Goal: Task Accomplishment & Management: Manage account settings

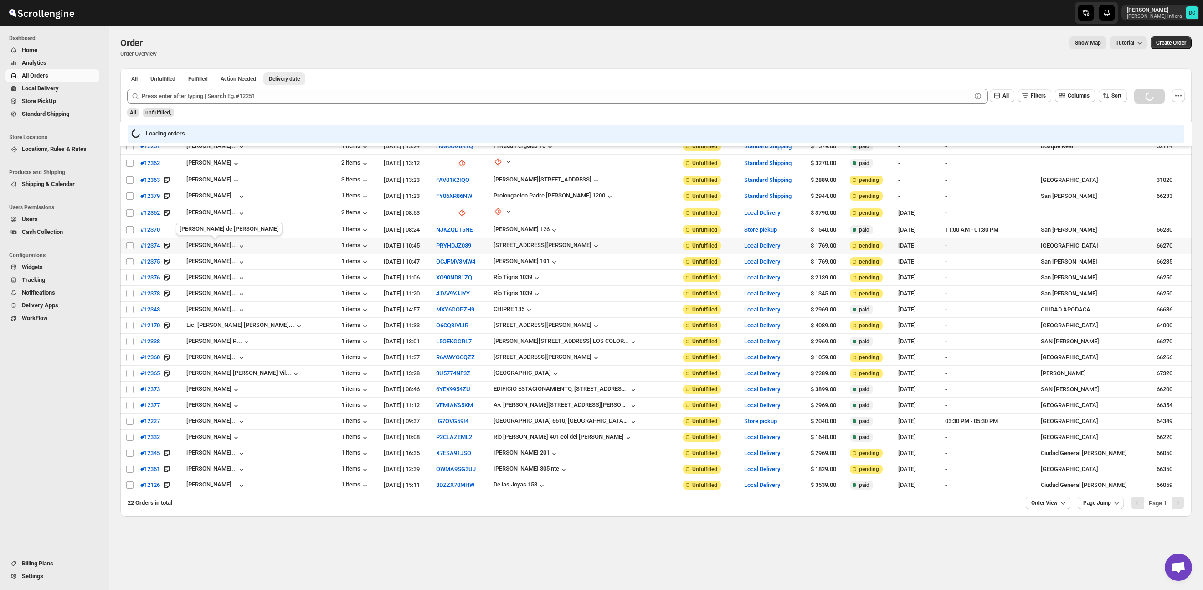
click at [59, 85] on span "Local Delivery" at bounding box center [40, 88] width 37 height 7
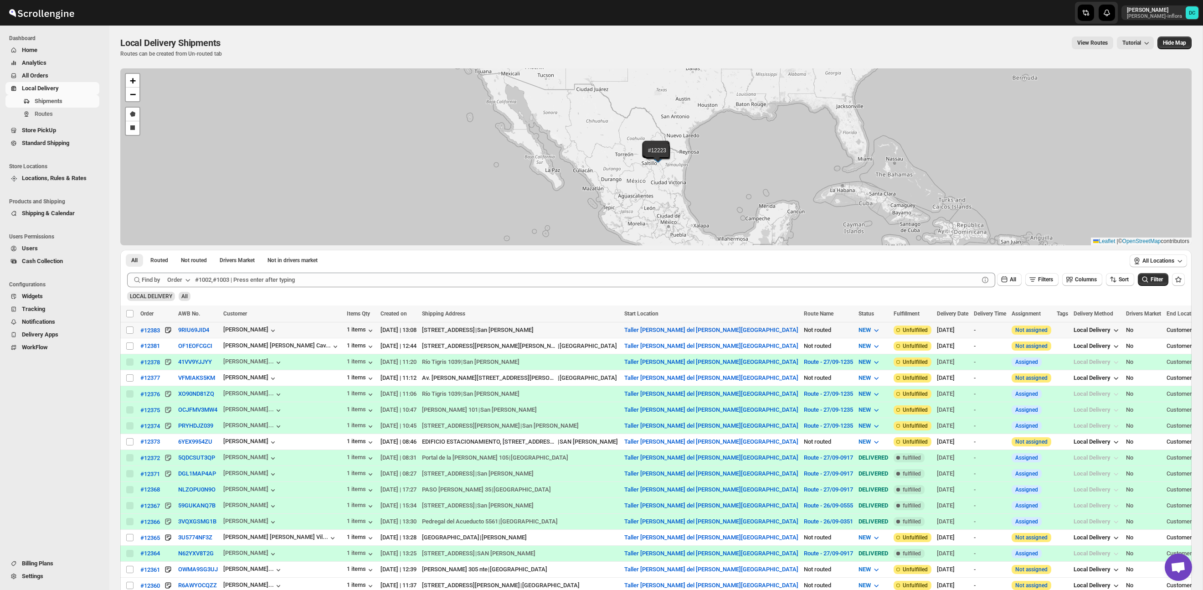
click at [129, 329] on input "Select shipment" at bounding box center [129, 329] width 7 height 7
checkbox input "true"
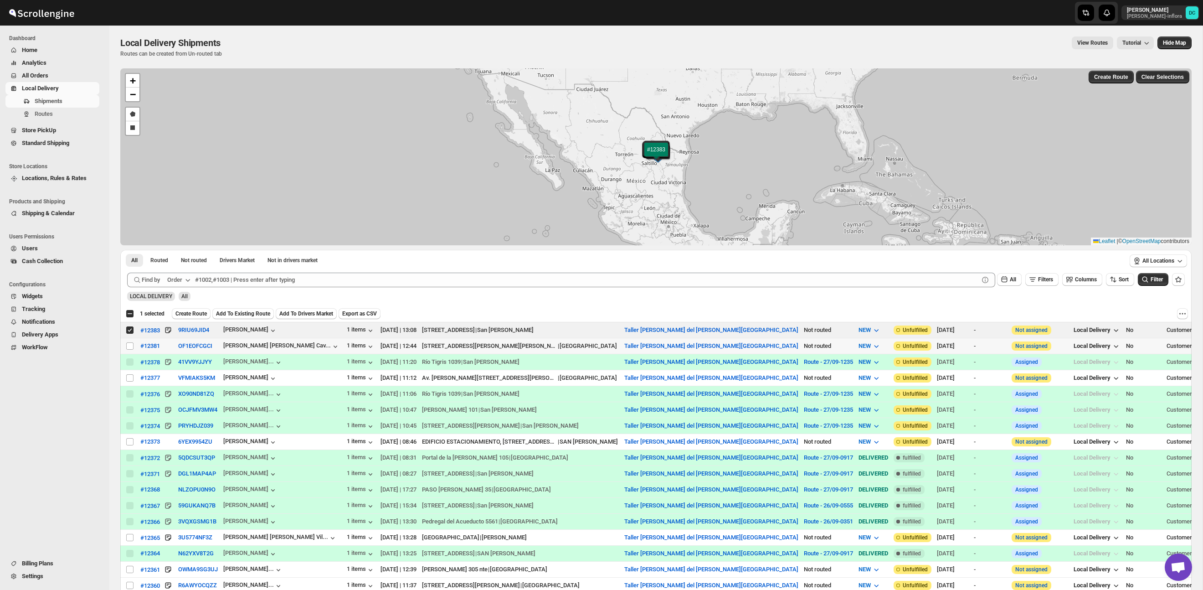
drag, startPoint x: 130, startPoint y: 344, endPoint x: 168, endPoint y: 327, distance: 41.2
click at [130, 344] on input "Select shipment" at bounding box center [129, 345] width 7 height 7
checkbox input "true"
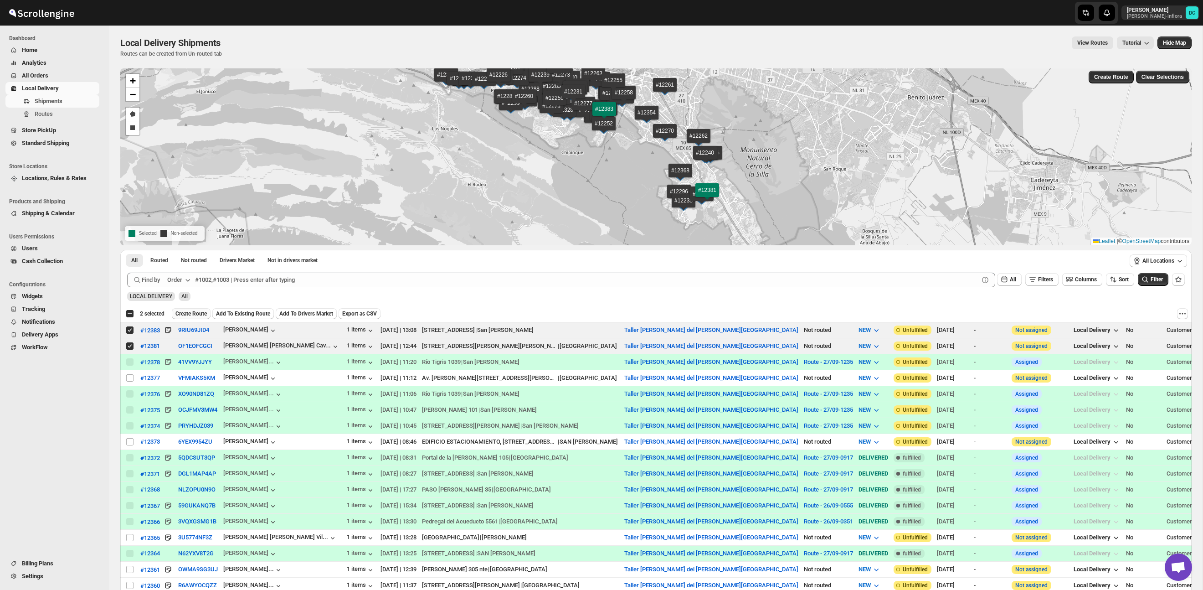
click at [187, 308] on button "Create Route" at bounding box center [191, 313] width 39 height 11
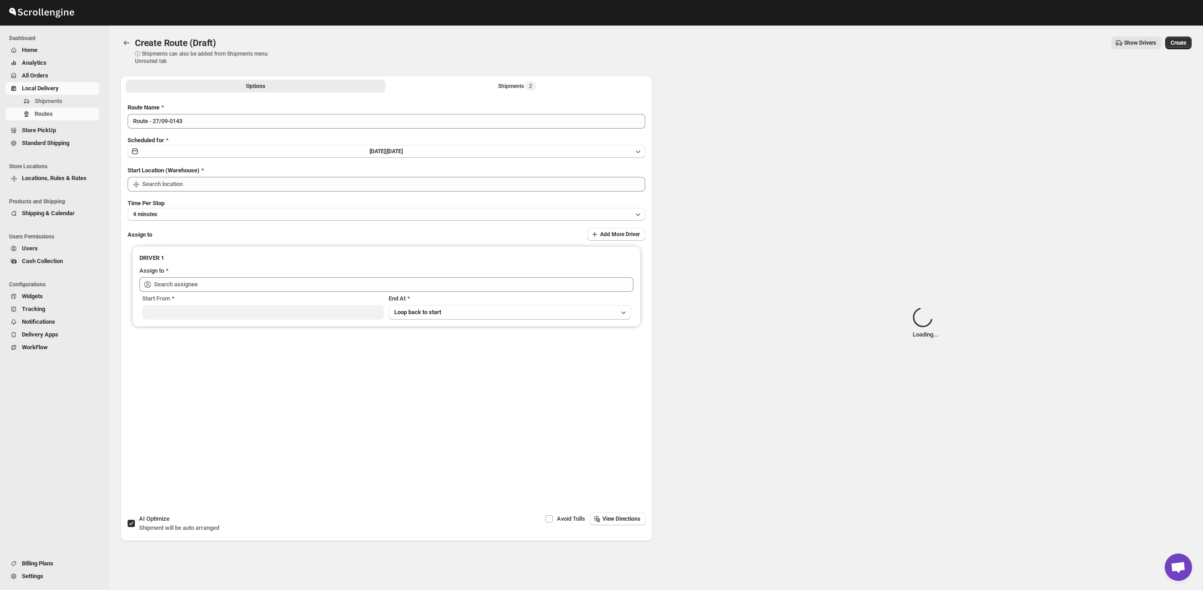
type input "Taller [PERSON_NAME] del [PERSON_NAME][GEOGRAPHIC_DATA]"
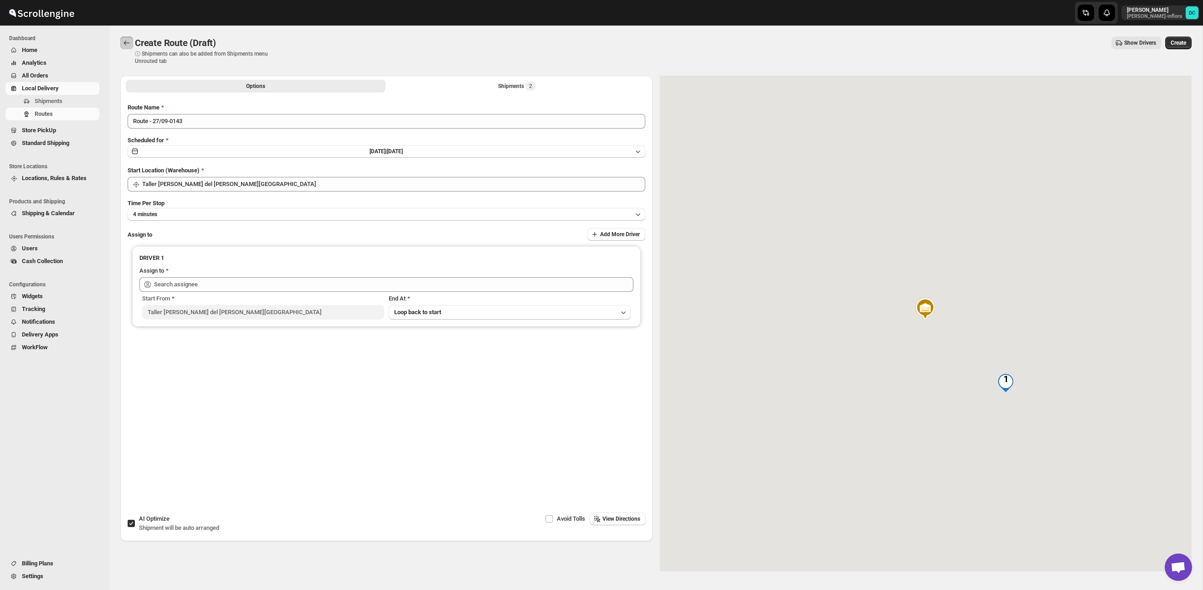
click at [131, 42] on button "Routes" at bounding box center [126, 42] width 13 height 13
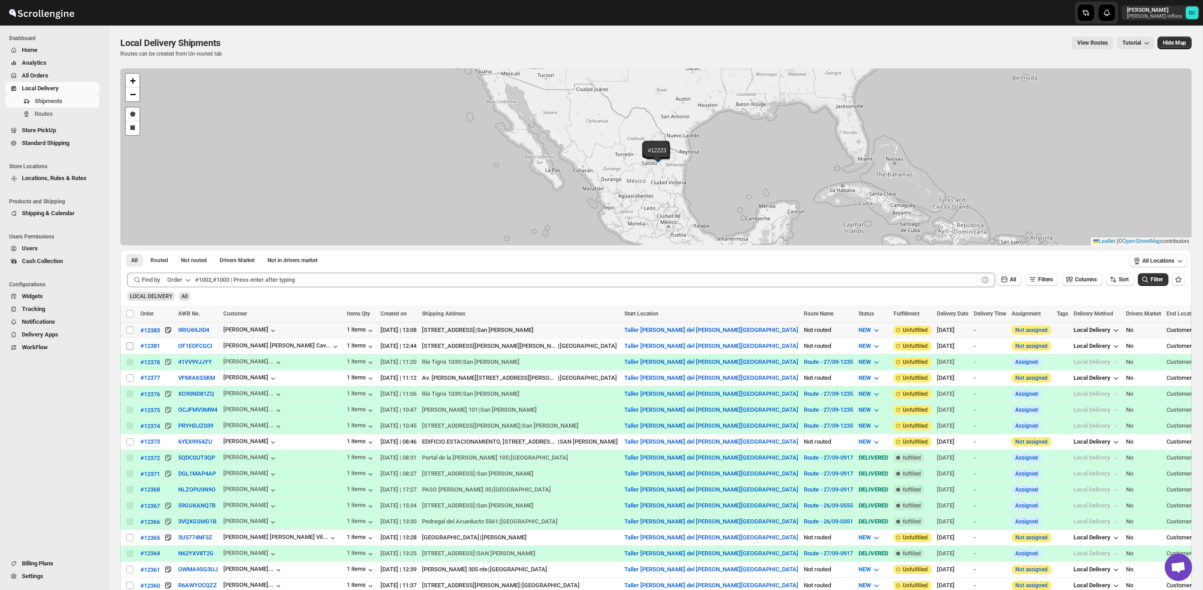
drag, startPoint x: 131, startPoint y: 330, endPoint x: 131, endPoint y: 349, distance: 19.6
click at [131, 330] on input "Select shipment" at bounding box center [129, 329] width 7 height 7
click at [130, 331] on input "Select shipment" at bounding box center [129, 329] width 7 height 7
drag, startPoint x: 129, startPoint y: 330, endPoint x: 131, endPoint y: 342, distance: 12.0
click at [129, 330] on input "Select shipment" at bounding box center [129, 329] width 7 height 7
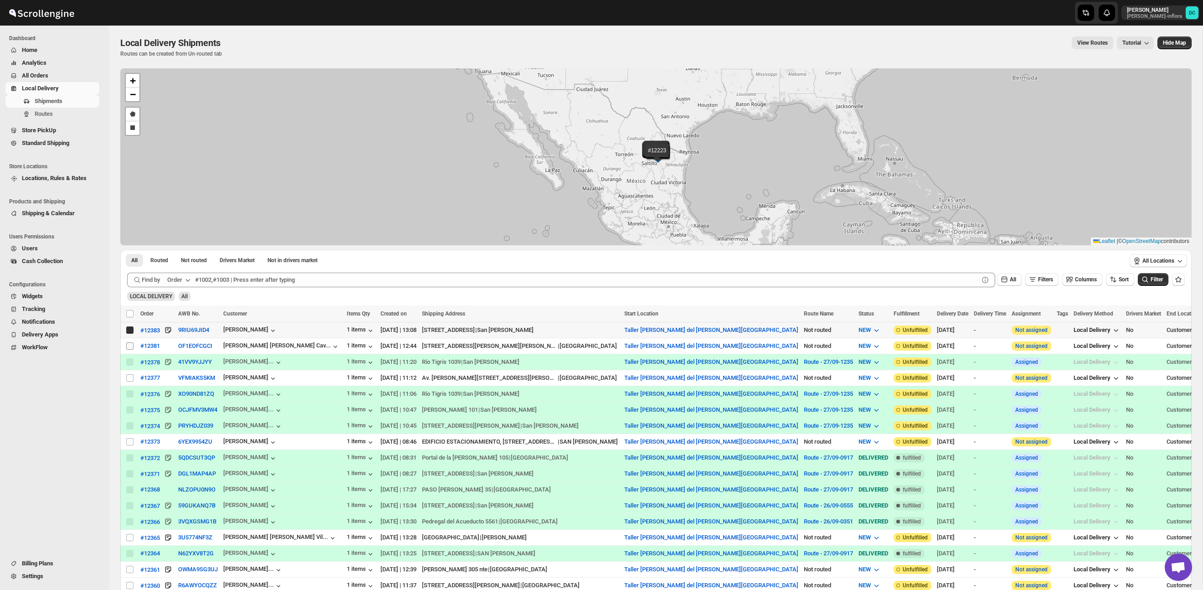
checkbox input "true"
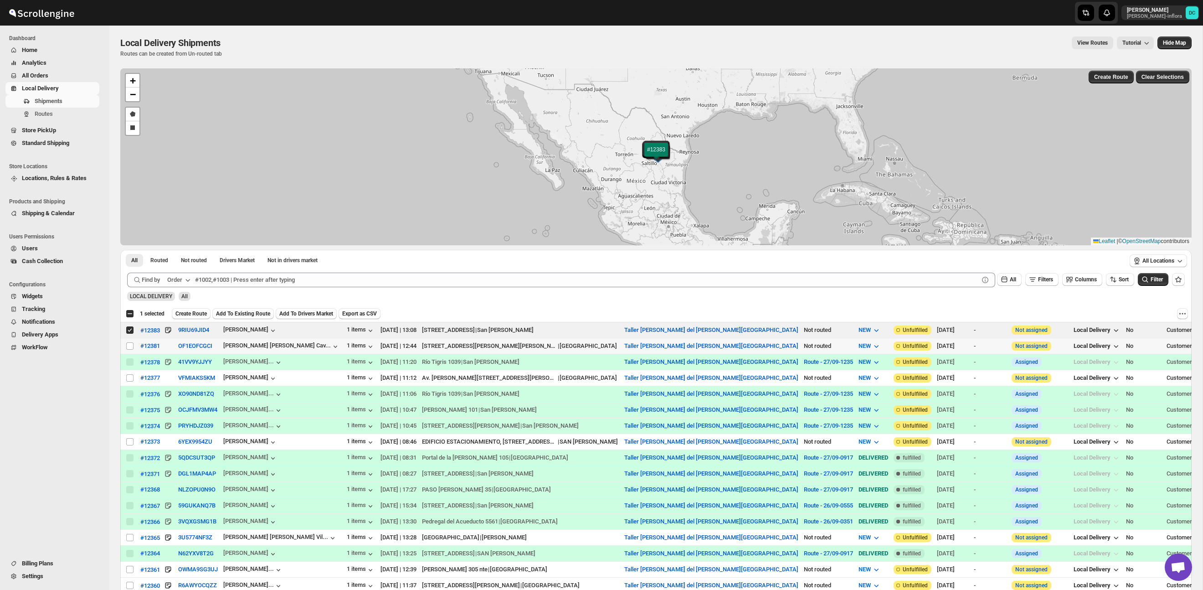
drag, startPoint x: 130, startPoint y: 345, endPoint x: 138, endPoint y: 343, distance: 8.5
click at [130, 345] on input "Select shipment" at bounding box center [129, 345] width 7 height 7
checkbox input "true"
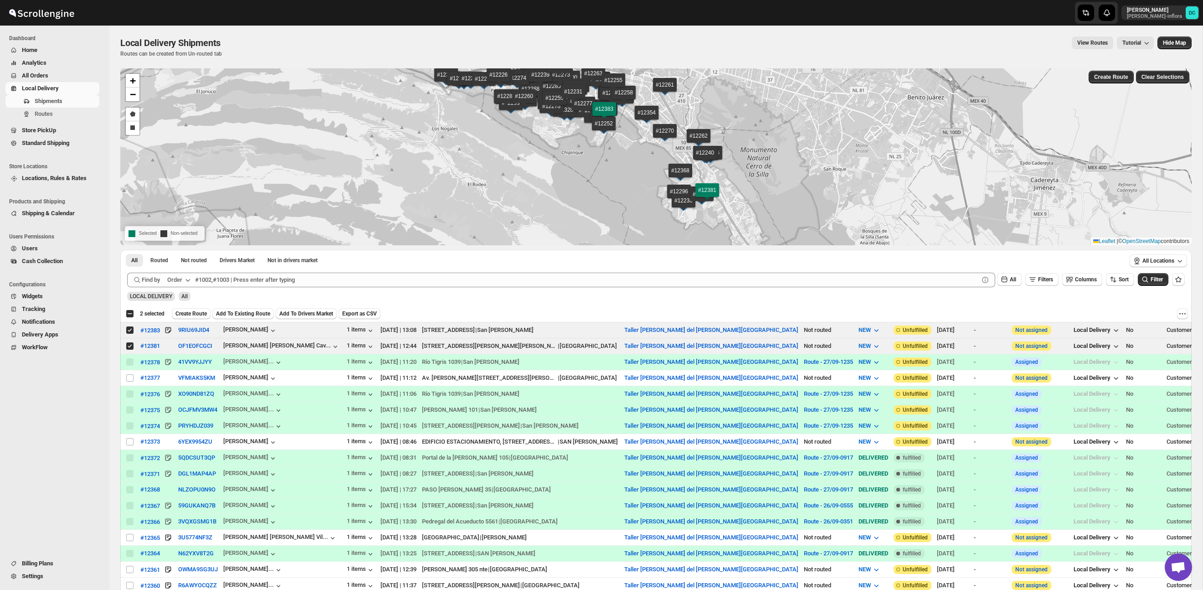
click at [254, 311] on span "Add To Existing Route" at bounding box center [243, 313] width 54 height 7
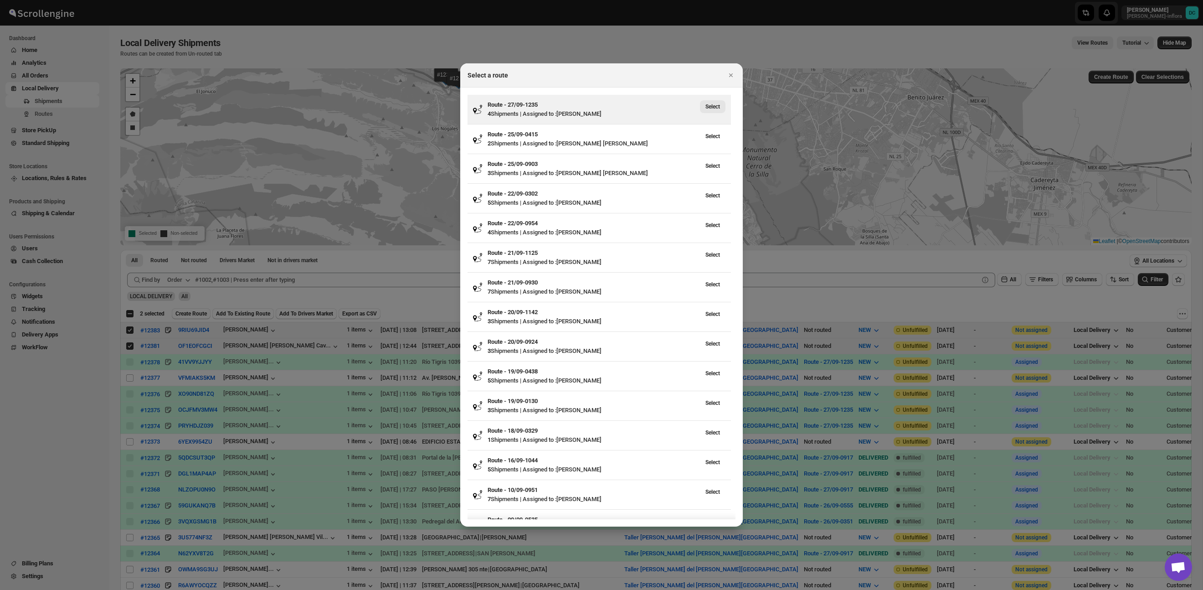
click at [717, 106] on span "Select" at bounding box center [712, 106] width 15 height 7
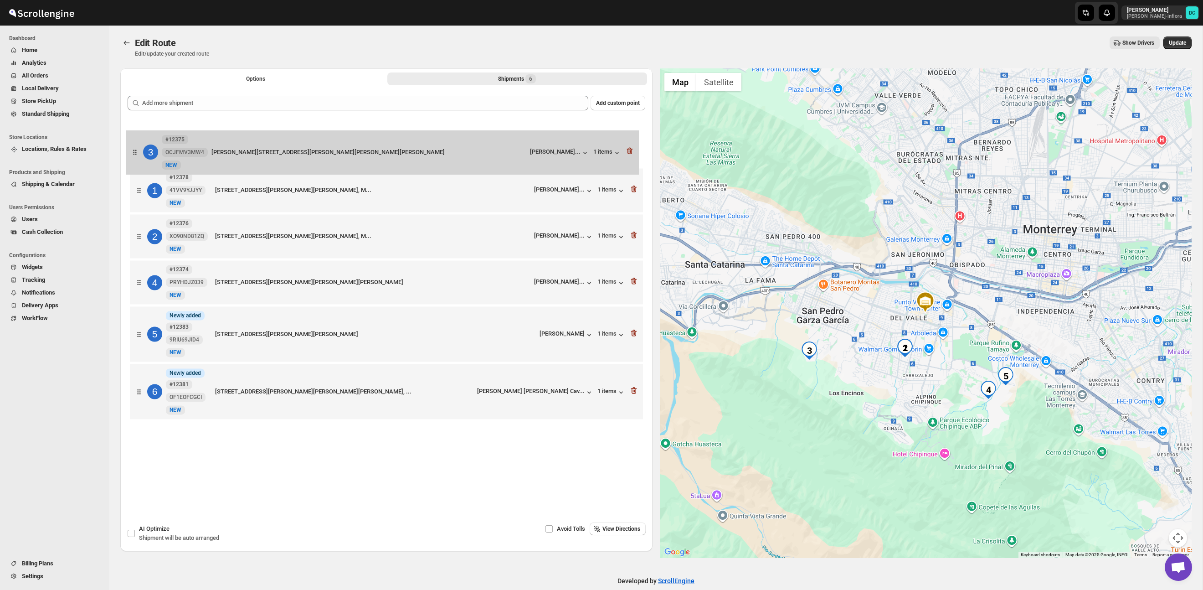
drag, startPoint x: 139, startPoint y: 241, endPoint x: 135, endPoint y: 151, distance: 89.4
click at [135, 151] on div "1 #12378 41VV9YJJYY New NEW [STREET_ADDRESS][PERSON_NAME][PERSON_NAME], M... [P…" at bounding box center [387, 271] width 518 height 304
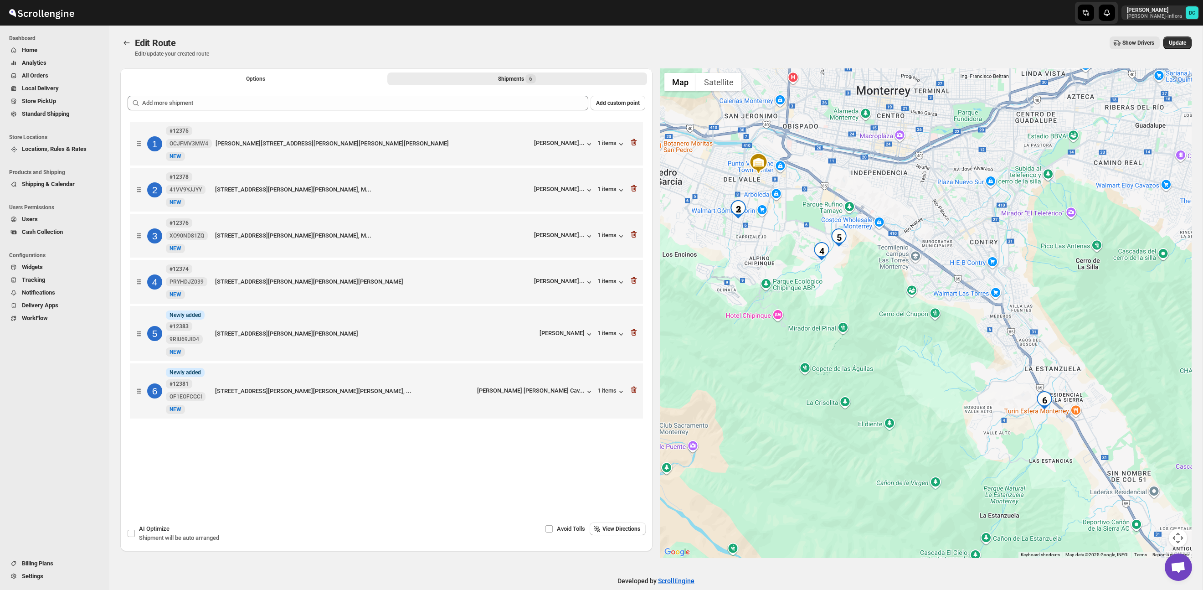
drag, startPoint x: 992, startPoint y: 299, endPoint x: 925, endPoint y: 281, distance: 68.9
click at [925, 281] on div at bounding box center [926, 312] width 532 height 489
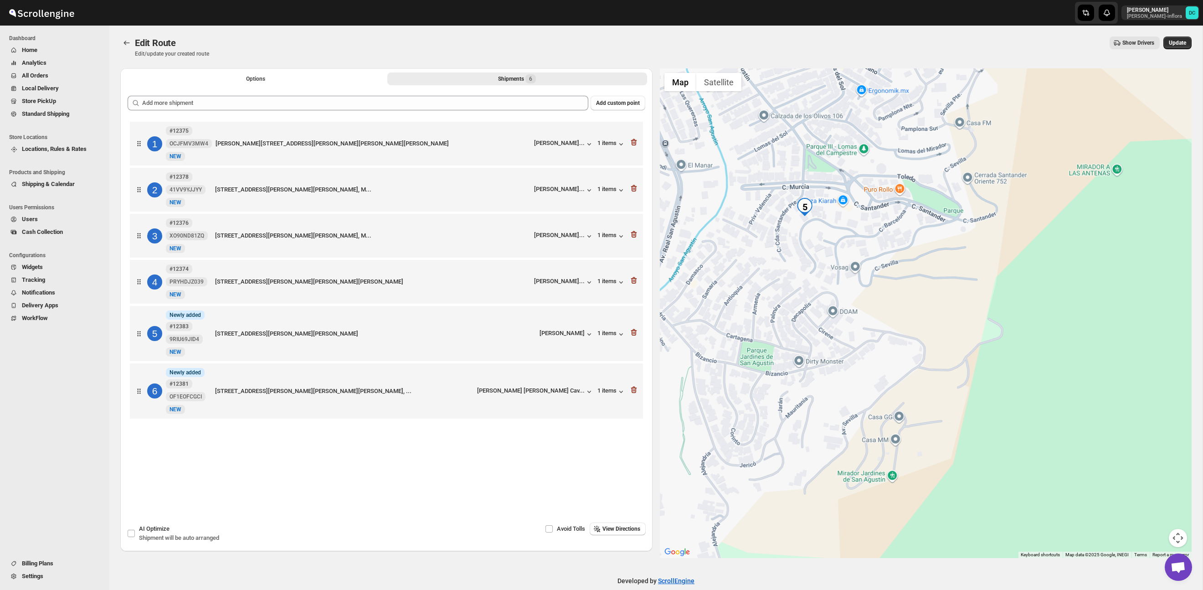
drag, startPoint x: 758, startPoint y: 269, endPoint x: 873, endPoint y: 272, distance: 115.3
click at [873, 272] on div at bounding box center [926, 312] width 532 height 489
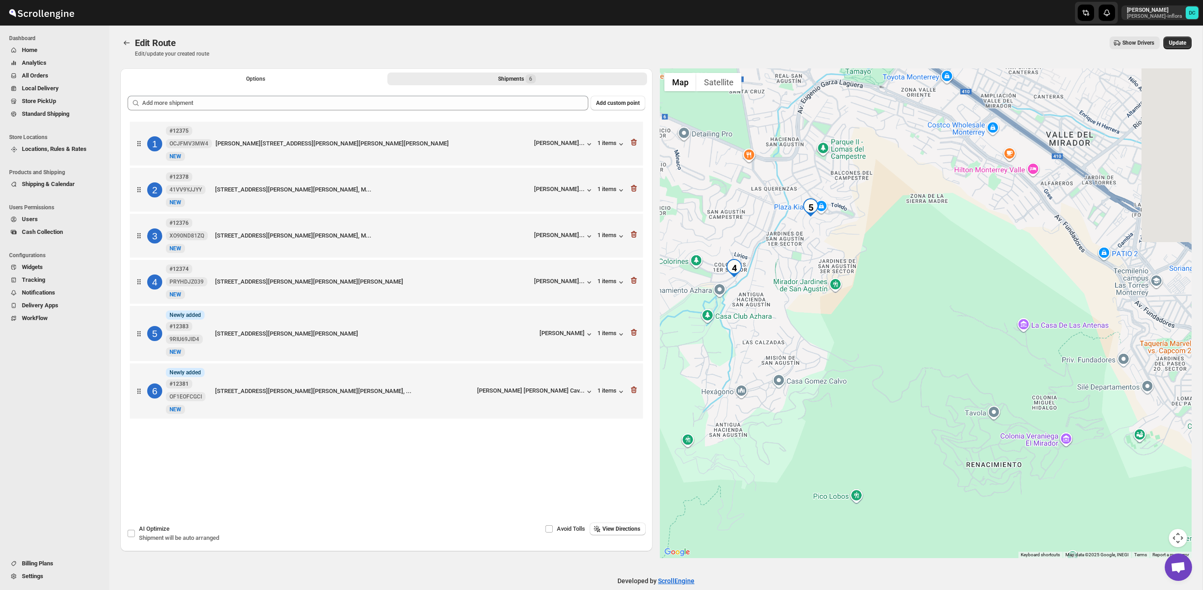
drag, startPoint x: 1031, startPoint y: 357, endPoint x: 839, endPoint y: 214, distance: 239.6
click at [839, 214] on div at bounding box center [926, 312] width 532 height 489
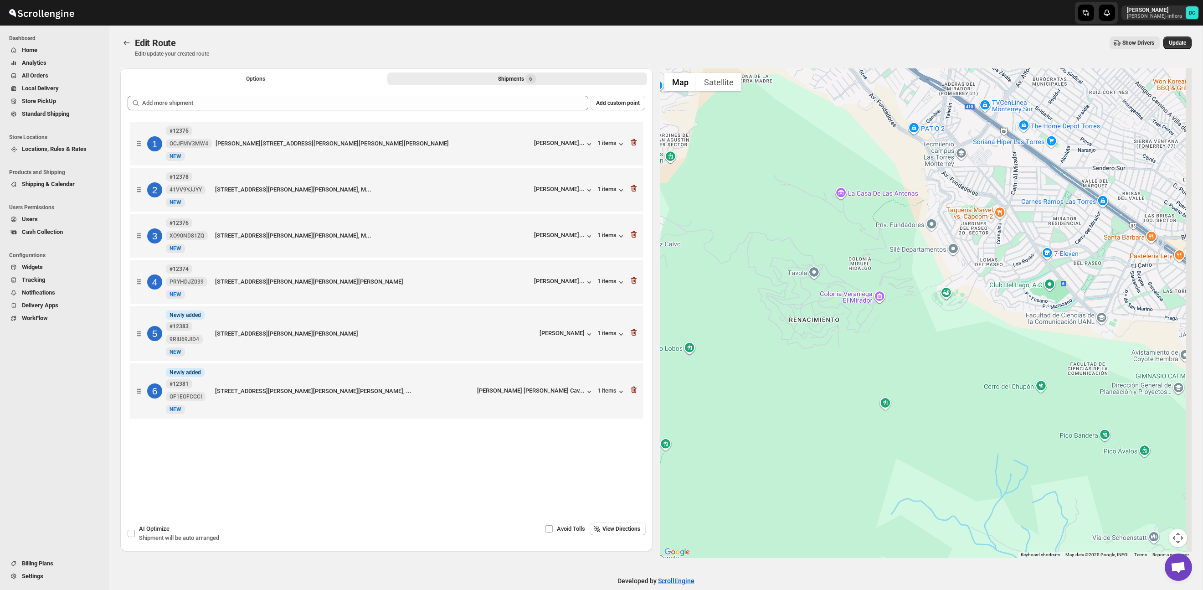
drag, startPoint x: 953, startPoint y: 283, endPoint x: 812, endPoint y: 200, distance: 163.6
click at [813, 200] on div at bounding box center [926, 312] width 532 height 489
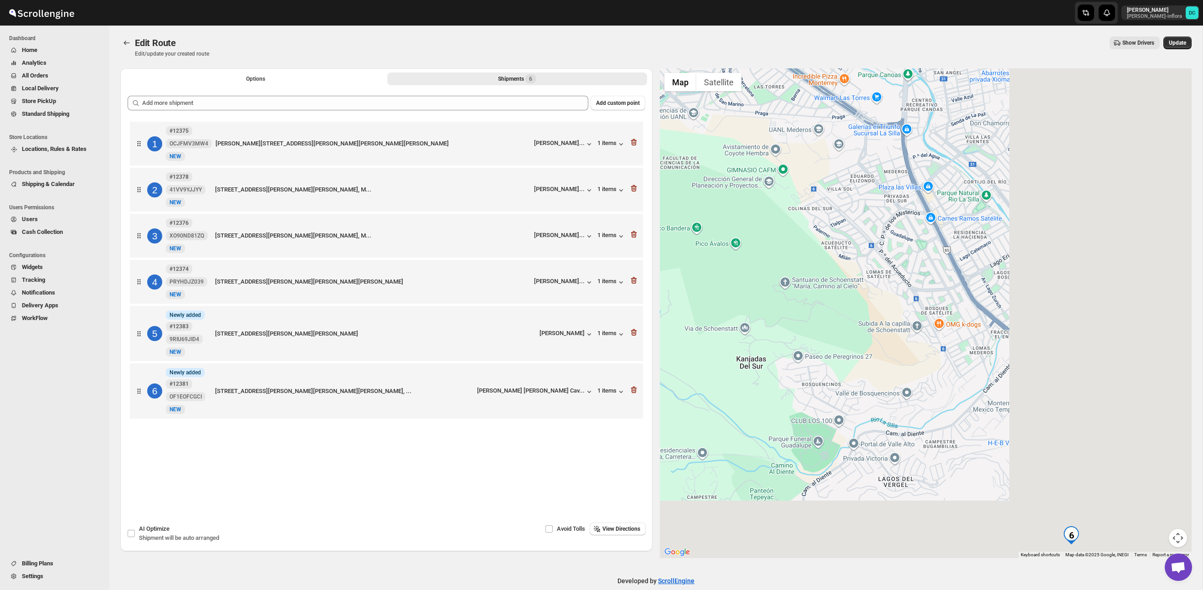
drag, startPoint x: 1123, startPoint y: 330, endPoint x: 954, endPoint y: 331, distance: 168.6
click at [880, 216] on div at bounding box center [926, 312] width 532 height 489
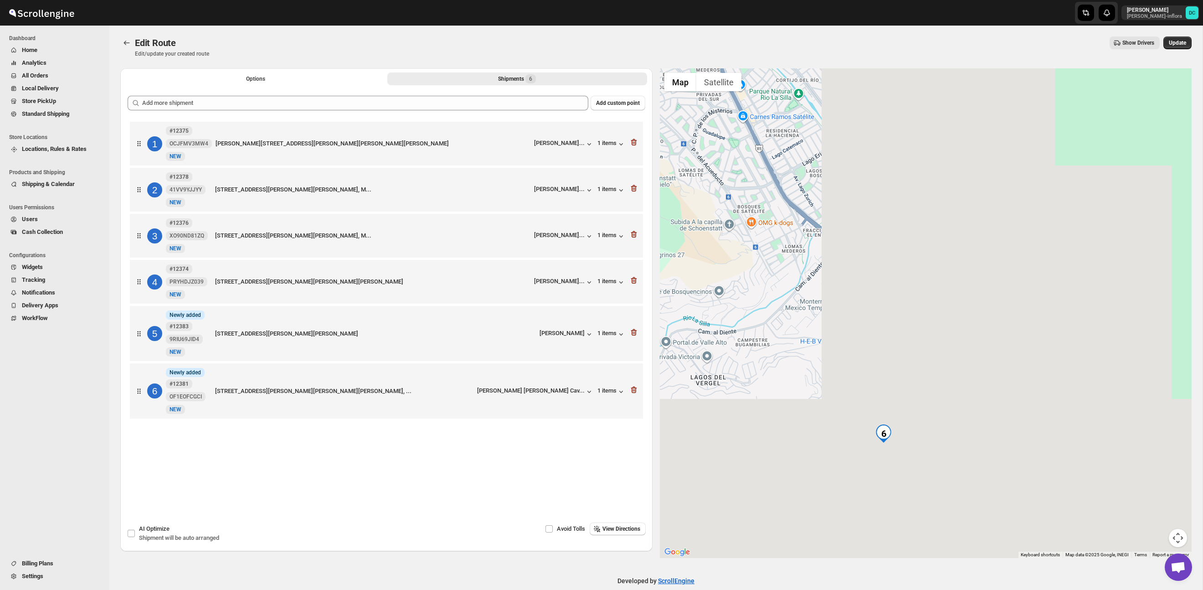
drag, startPoint x: 968, startPoint y: 364, endPoint x: 923, endPoint y: 287, distance: 88.6
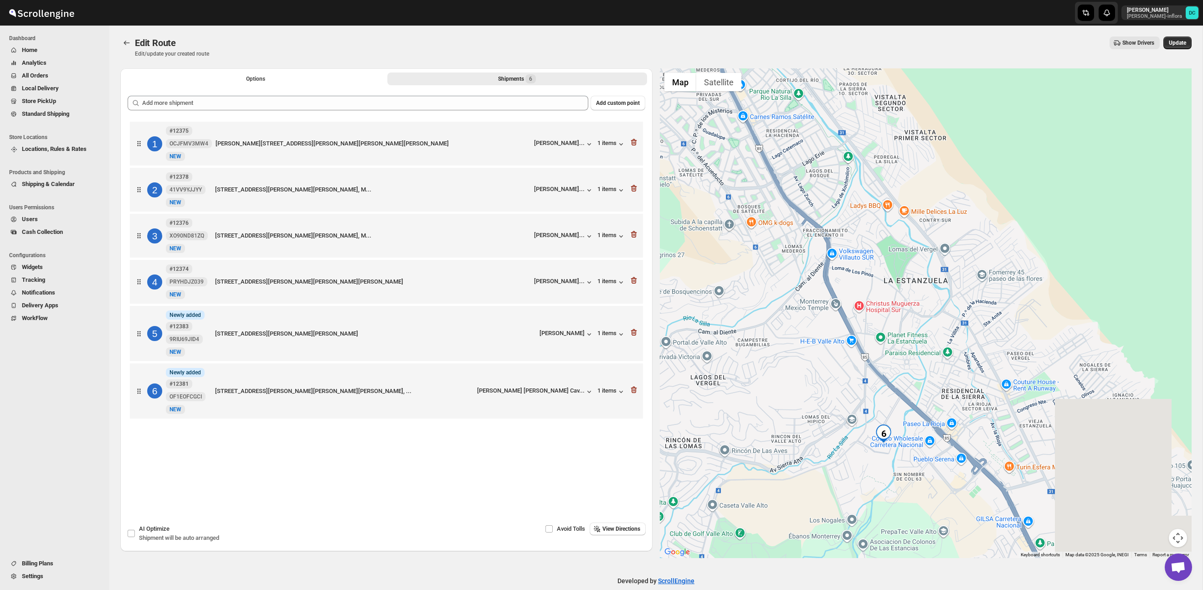
click at [924, 287] on div at bounding box center [926, 312] width 532 height 489
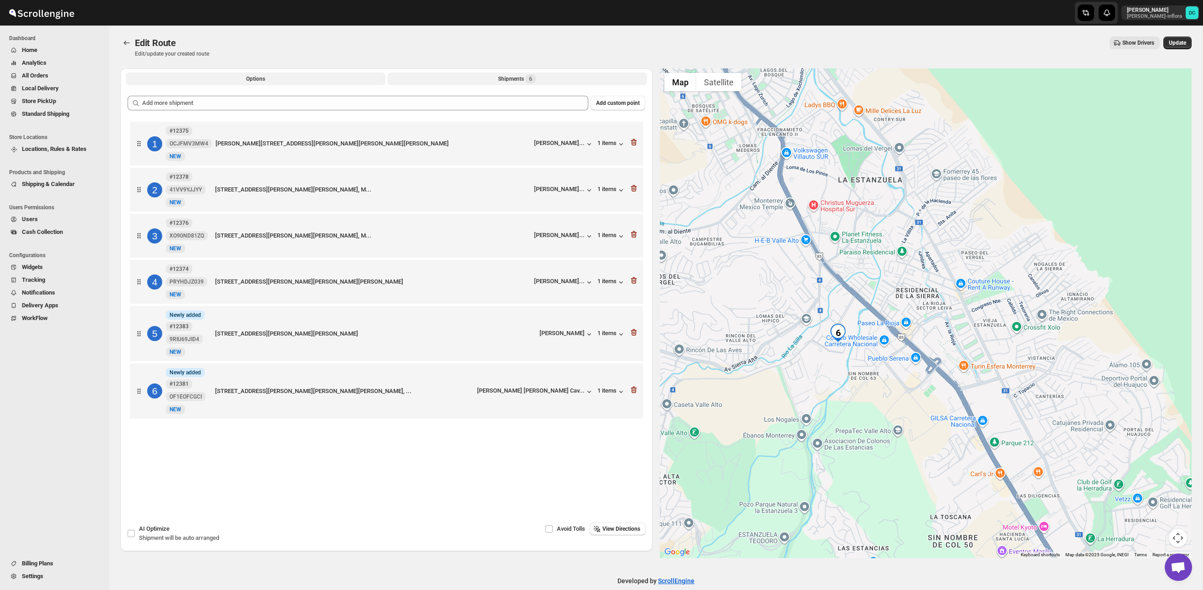
click at [297, 75] on button "Options" at bounding box center [256, 78] width 260 height 13
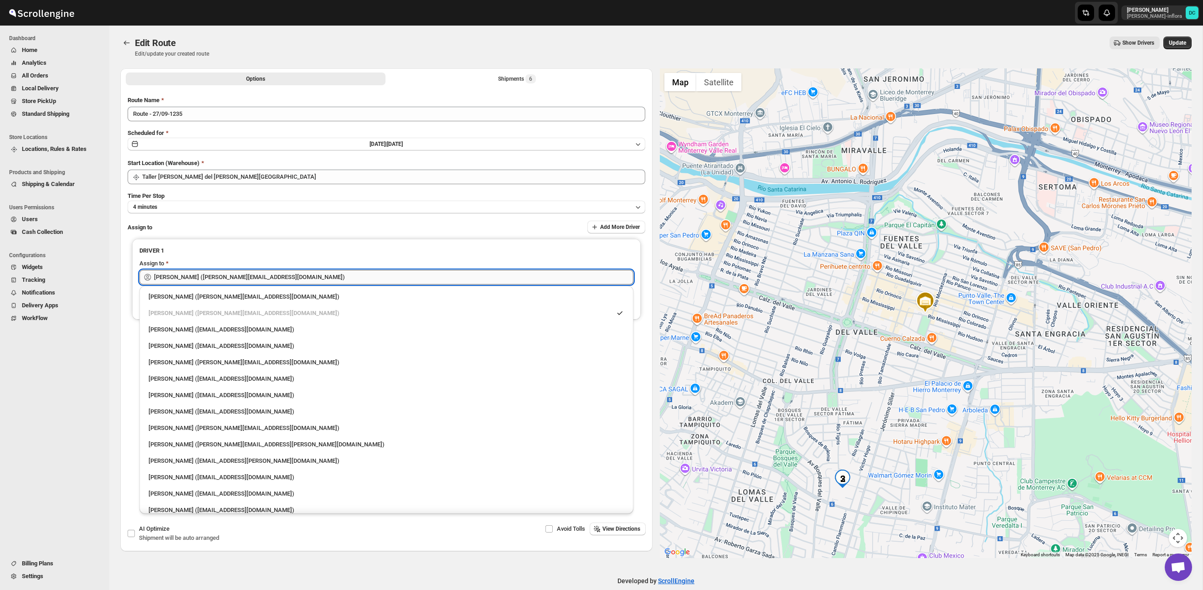
click at [271, 276] on input "[PERSON_NAME] ([PERSON_NAME][EMAIL_ADDRESS][DOMAIN_NAME])" at bounding box center [393, 277] width 479 height 15
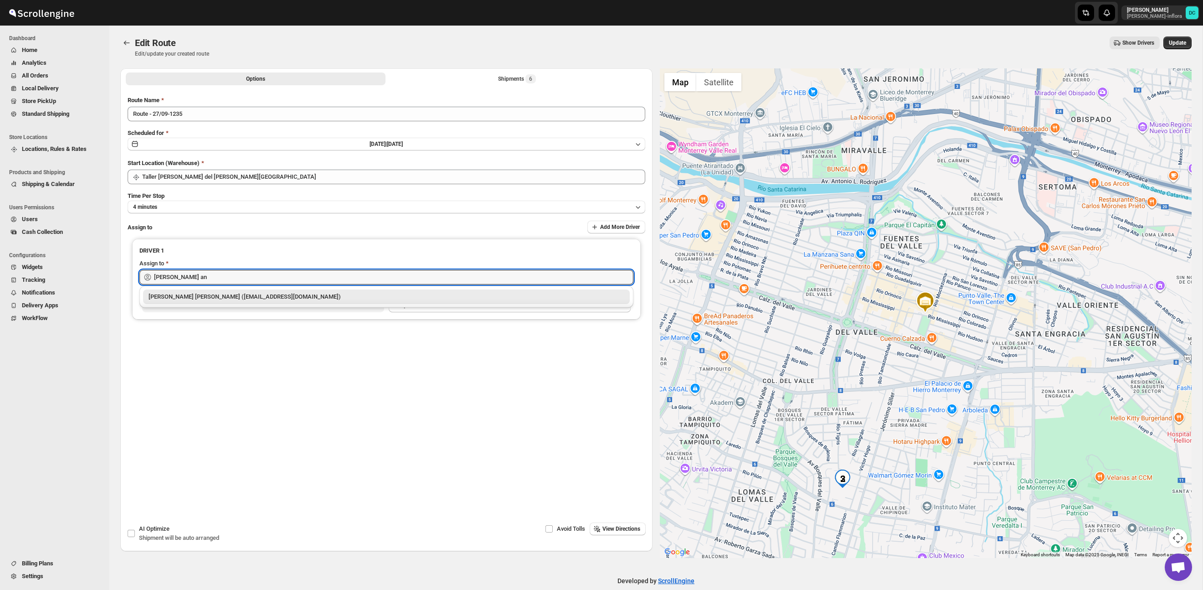
click at [263, 295] on div "[PERSON_NAME] [PERSON_NAME] ([EMAIL_ADDRESS][DOMAIN_NAME])" at bounding box center [387, 296] width 476 height 9
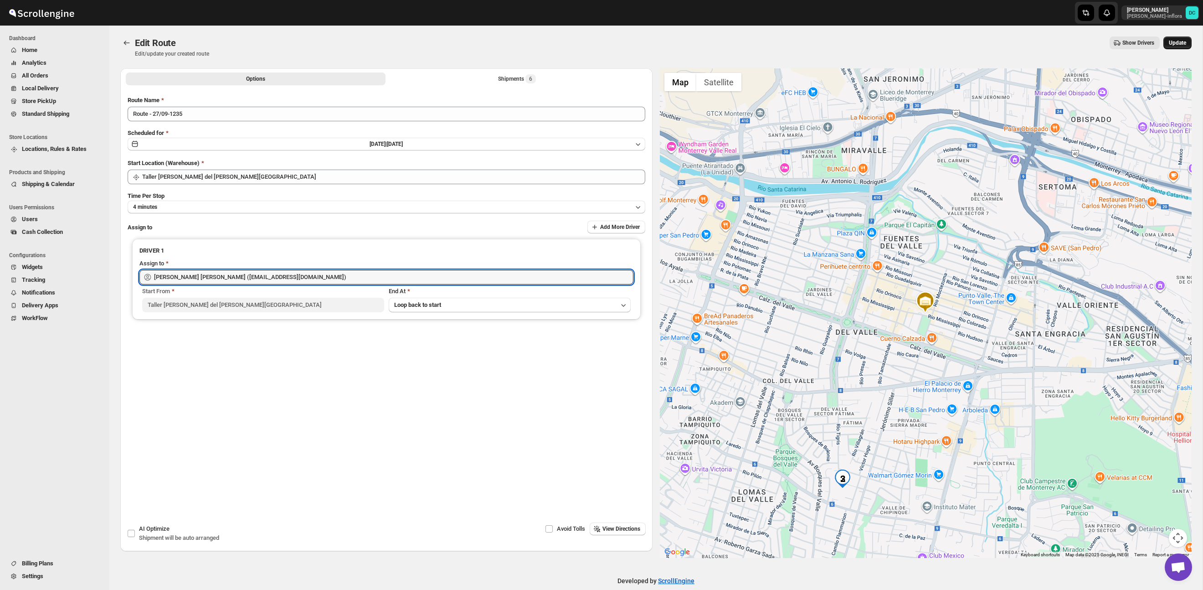
type input "[PERSON_NAME] [PERSON_NAME] ([EMAIL_ADDRESS][DOMAIN_NAME])"
click at [1177, 39] on button "Update" at bounding box center [1177, 42] width 28 height 13
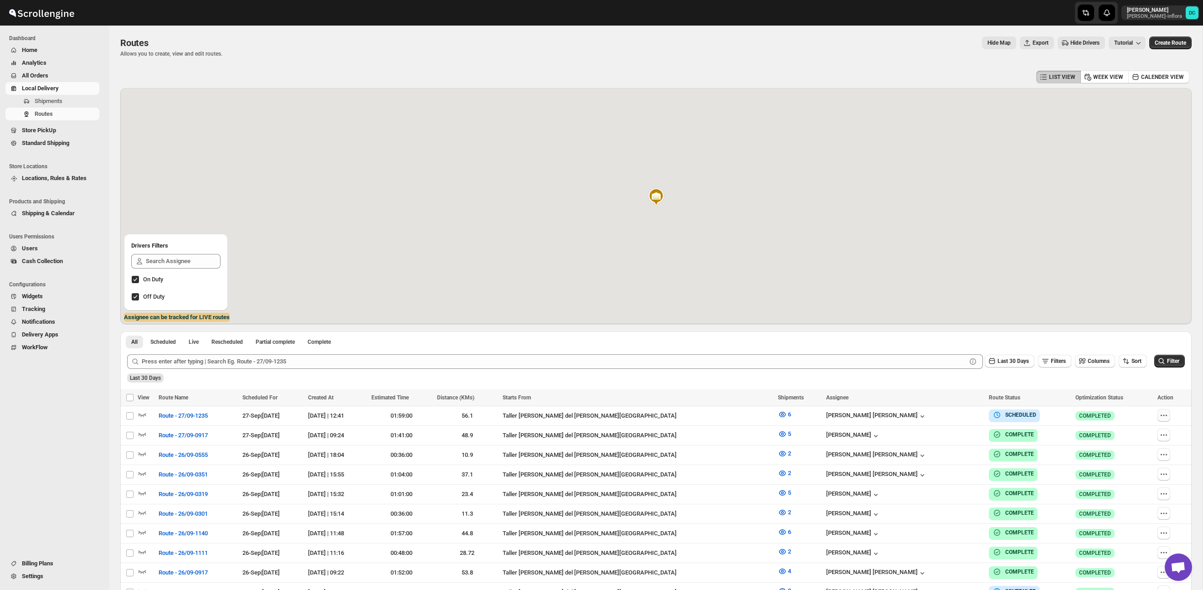
click at [1159, 411] on icon "button" at bounding box center [1163, 415] width 9 height 9
click at [1165, 415] on icon "button" at bounding box center [1165, 414] width 1 height 1
click at [1159, 416] on icon "button" at bounding box center [1163, 415] width 9 height 9
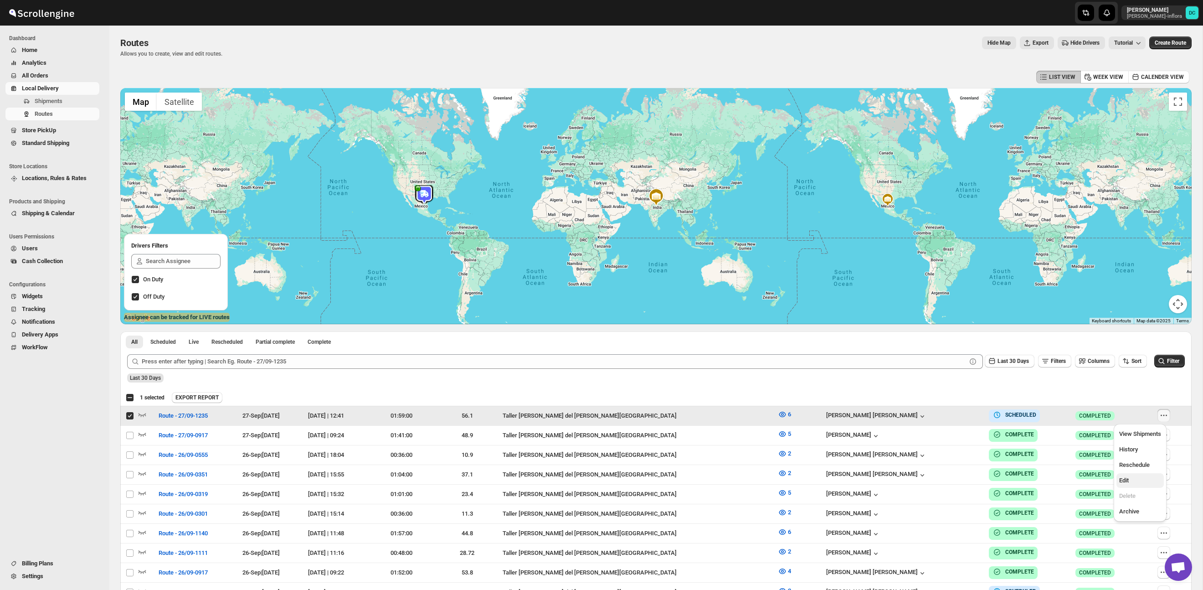
click at [1139, 482] on span "Edit" at bounding box center [1140, 480] width 42 height 9
checkbox input "false"
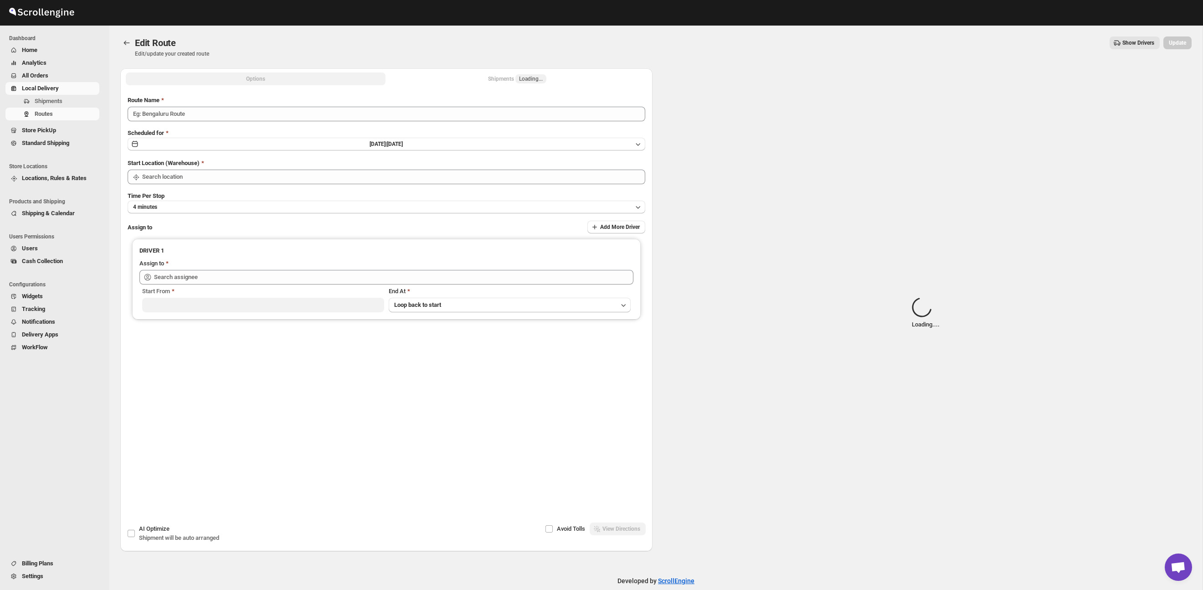
type input "Route - 27/09-1235"
type input "Taller [PERSON_NAME] del [PERSON_NAME][GEOGRAPHIC_DATA]"
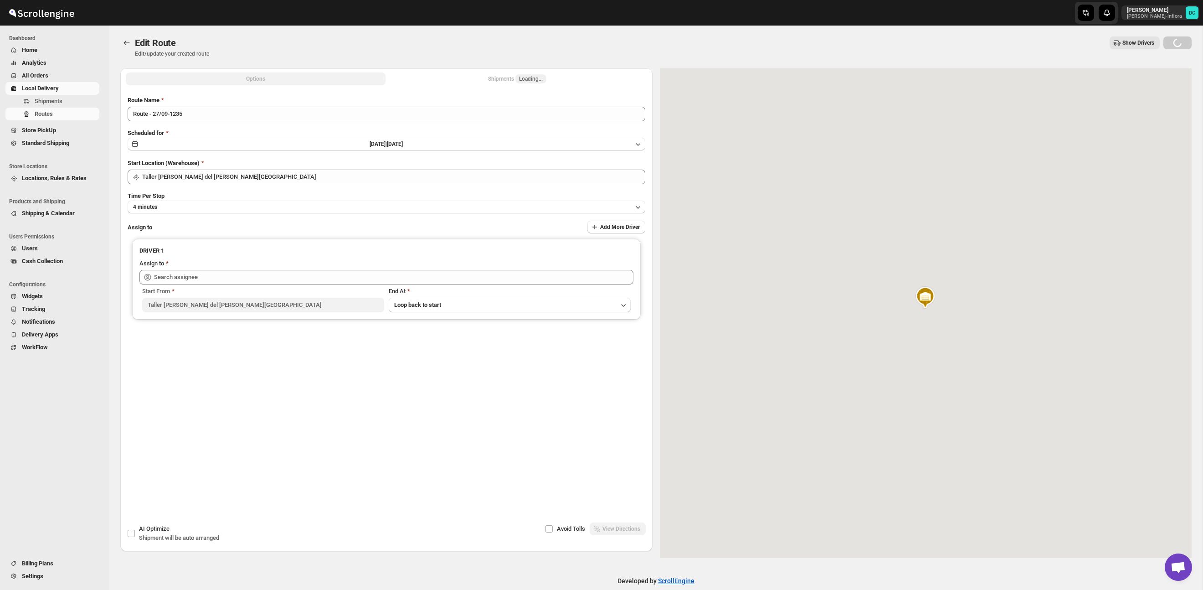
type input "[PERSON_NAME] [PERSON_NAME] ([EMAIL_ADDRESS][DOMAIN_NAME])"
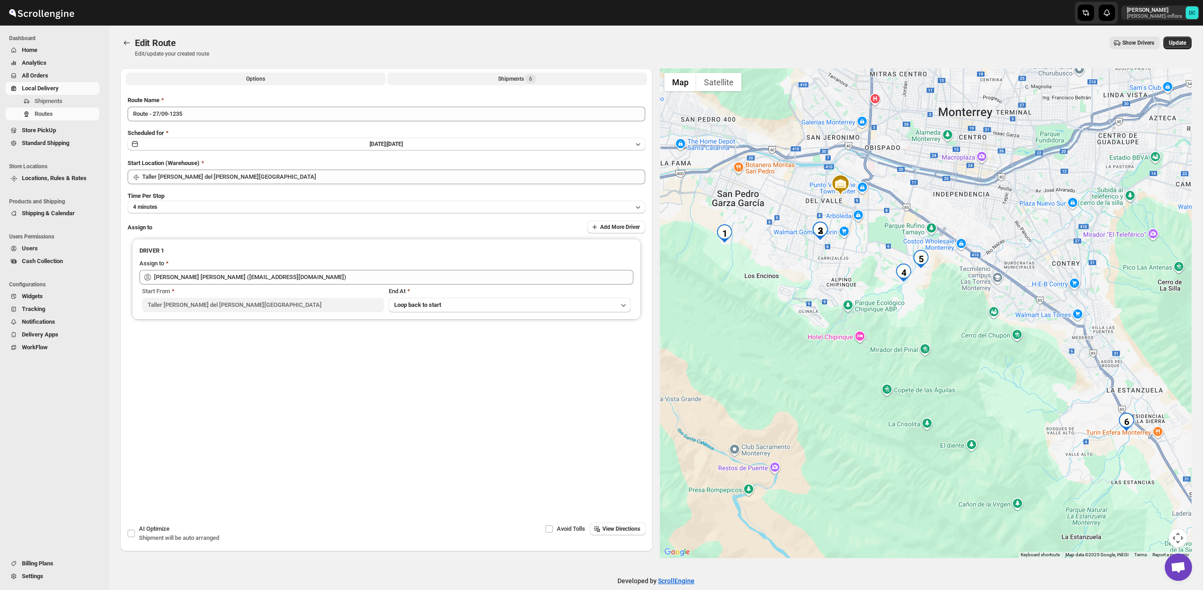
drag, startPoint x: 503, startPoint y: 77, endPoint x: 513, endPoint y: 82, distance: 11.0
click at [503, 77] on div "Shipments 6" at bounding box center [517, 78] width 38 height 9
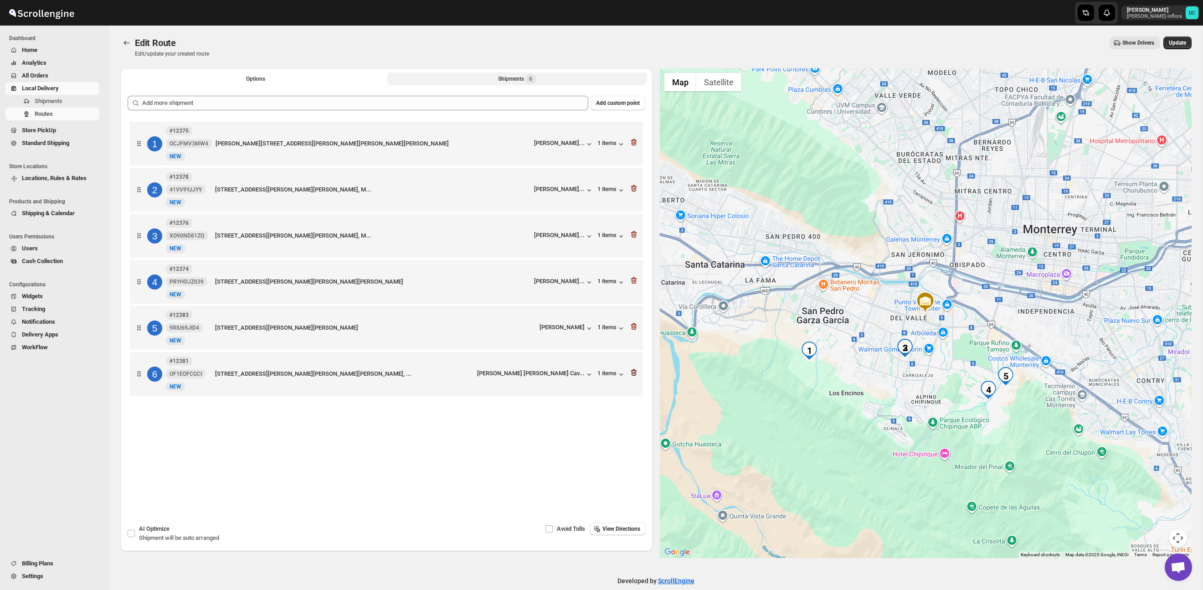
click at [634, 375] on icon "button" at bounding box center [633, 372] width 9 height 9
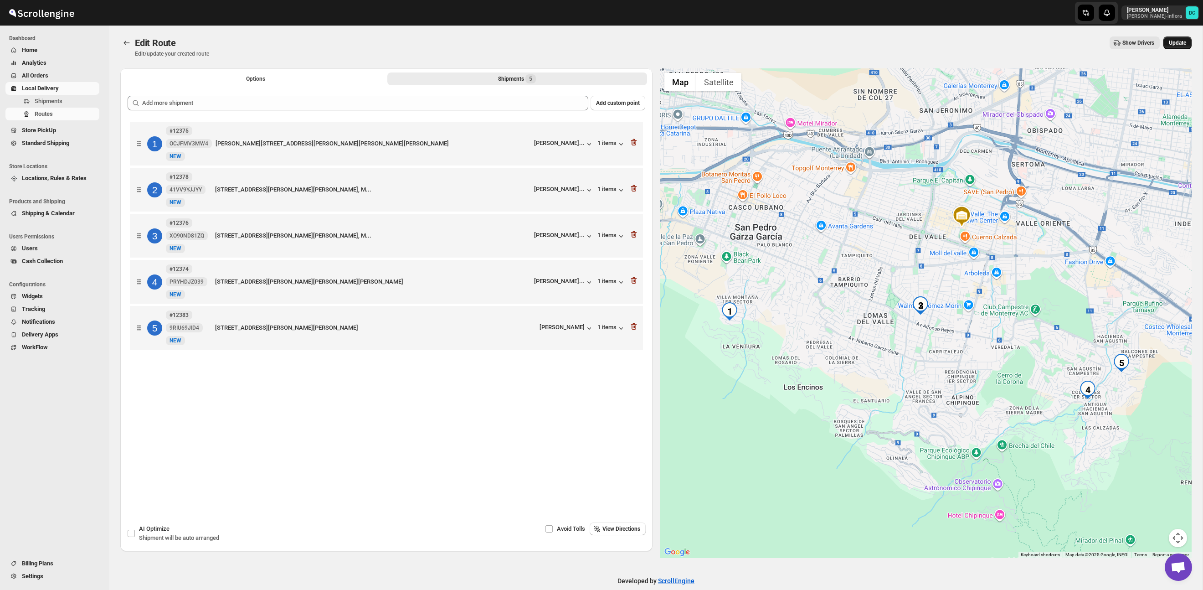
click at [1181, 39] on span "Update" at bounding box center [1177, 42] width 17 height 7
